Goal: Transaction & Acquisition: Book appointment/travel/reservation

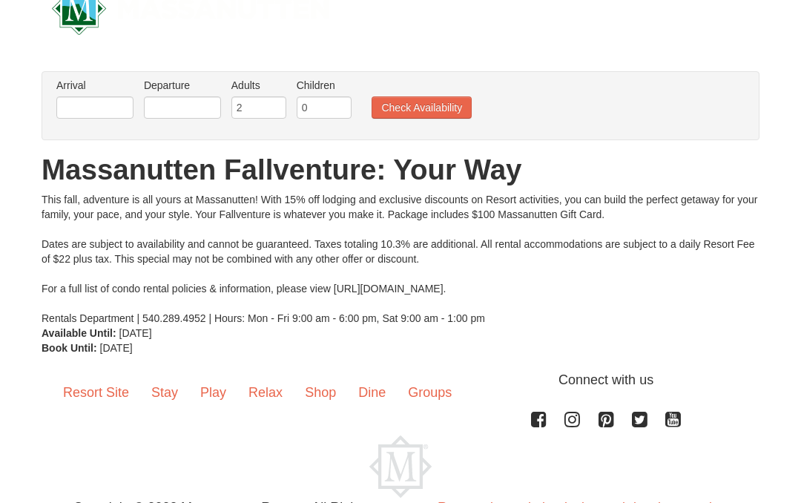
scroll to position [39, 0]
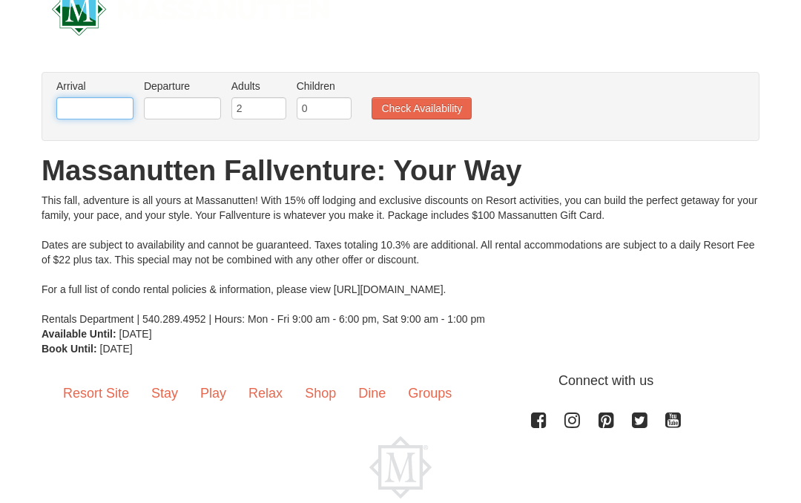
click at [95, 108] on input "text" at bounding box center [94, 108] width 77 height 22
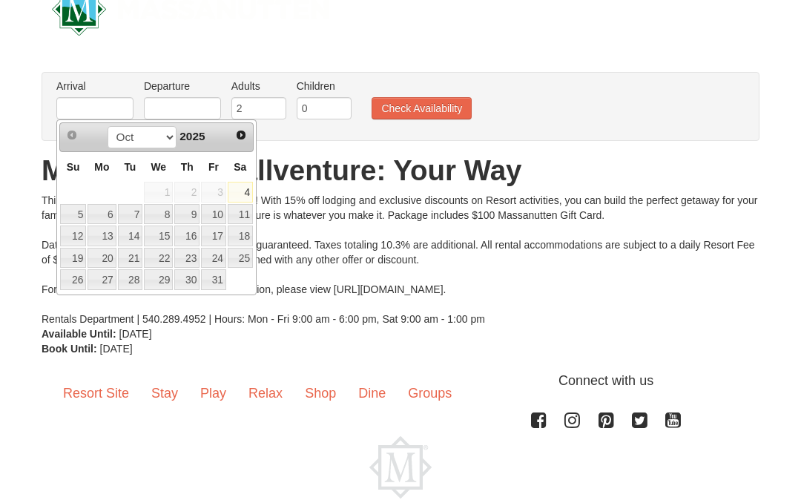
click at [190, 277] on link "30" at bounding box center [186, 279] width 25 height 21
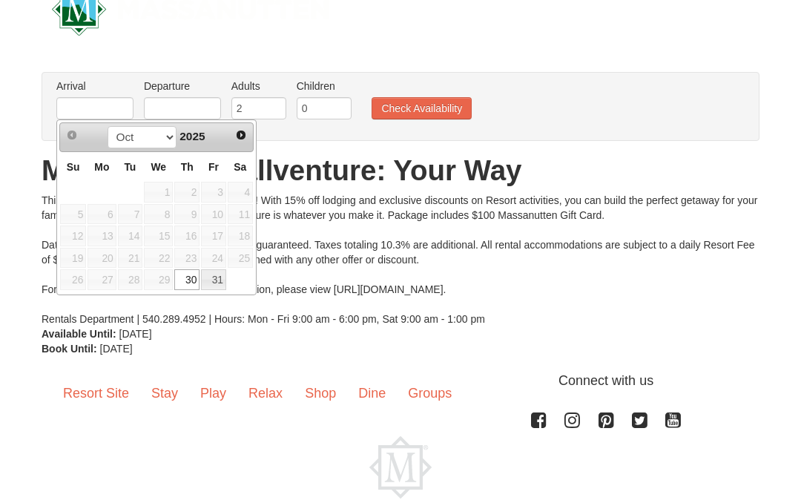
type input "[DATE]"
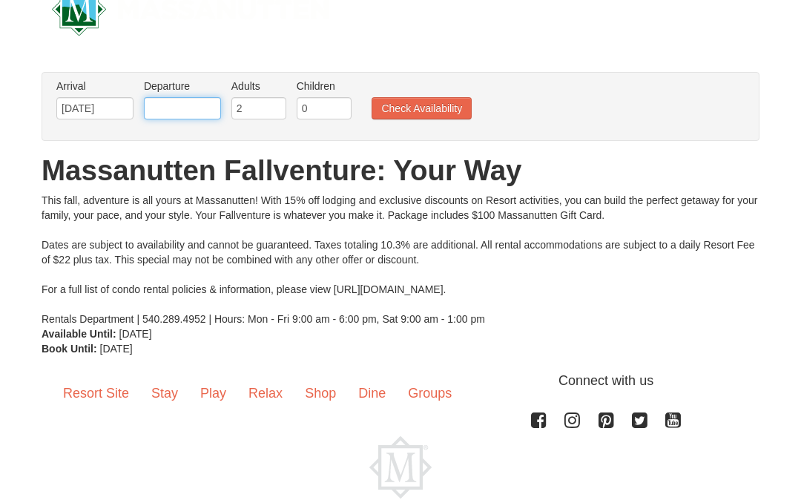
click at [203, 109] on input "text" at bounding box center [182, 108] width 77 height 22
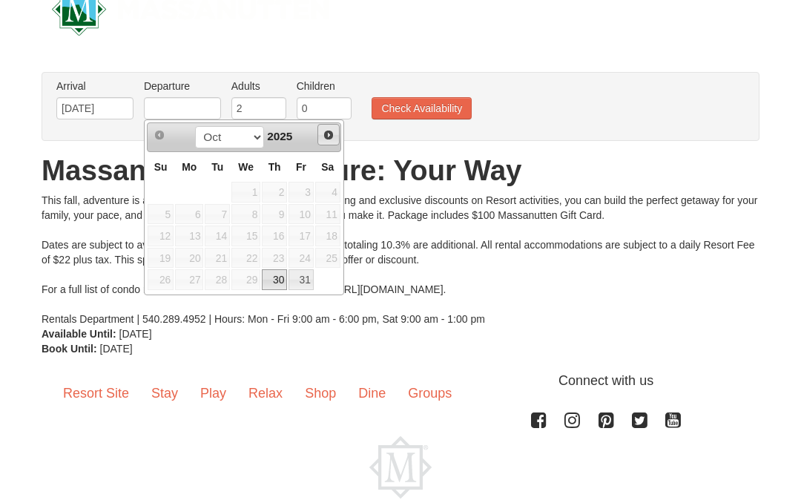
click at [324, 138] on span "Next" at bounding box center [329, 135] width 12 height 12
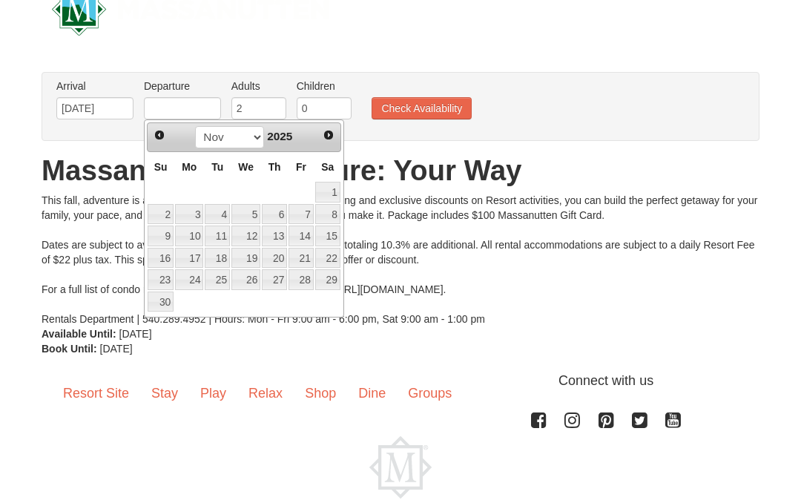
click at [171, 213] on link "2" at bounding box center [161, 214] width 26 height 21
type input "[DATE]"
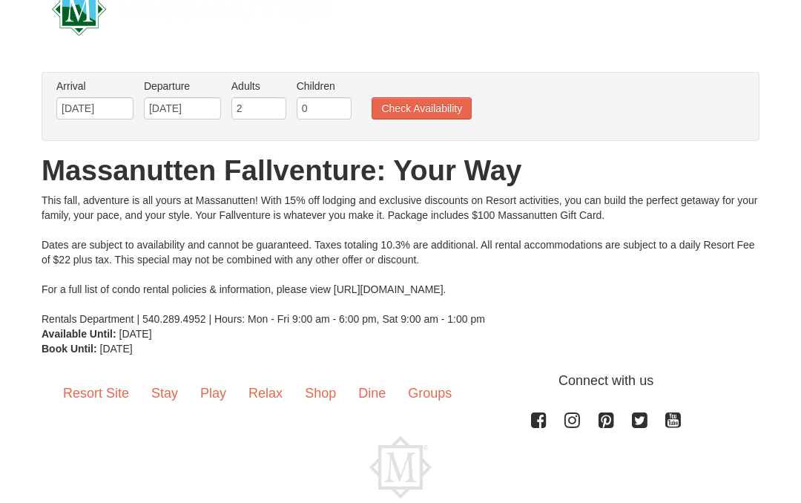
click at [433, 108] on button "Check Availability" at bounding box center [422, 108] width 100 height 22
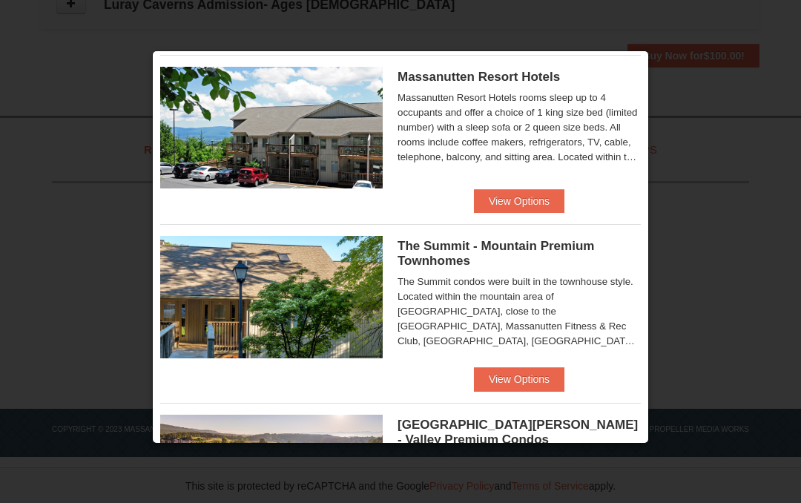
scroll to position [543, 0]
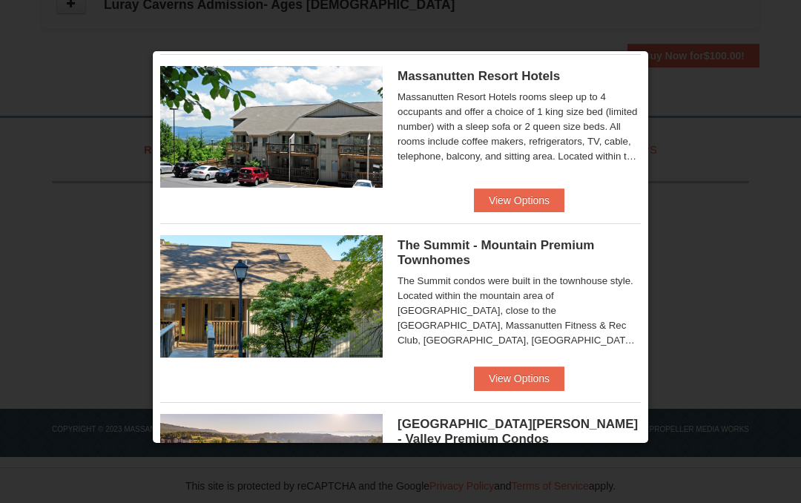
click at [536, 207] on button "View Options" at bounding box center [519, 200] width 91 height 24
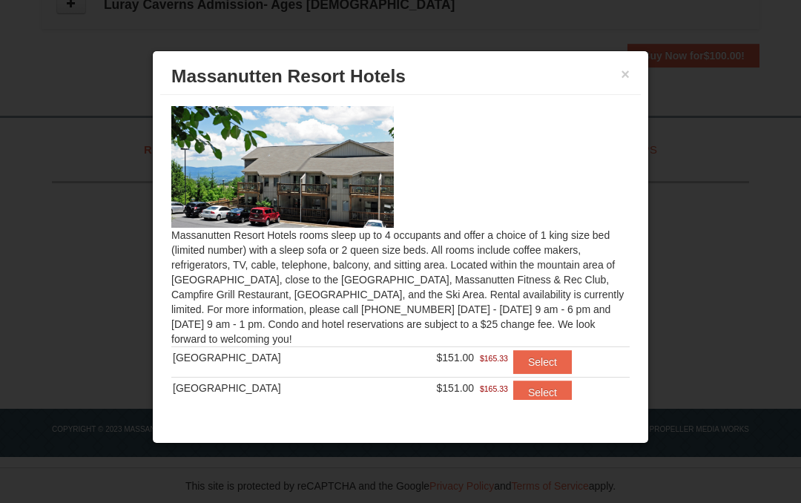
click at [680, 114] on div at bounding box center [400, 251] width 801 height 503
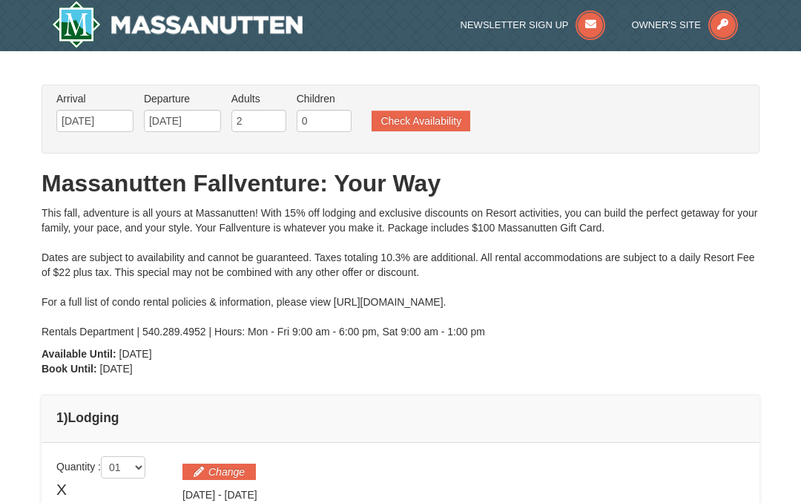
scroll to position [0, 0]
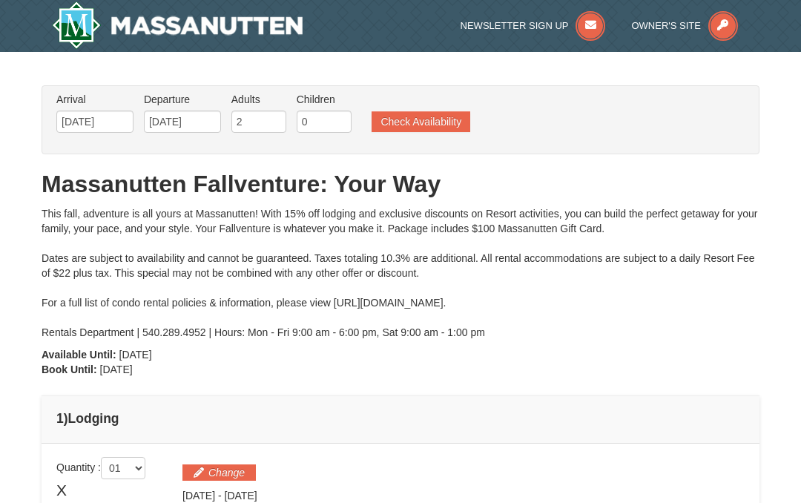
click at [691, 26] on span "Owner's Site" at bounding box center [666, 25] width 70 height 11
